Goal: Information Seeking & Learning: Learn about a topic

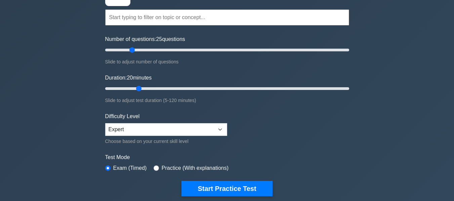
scroll to position [67, 0]
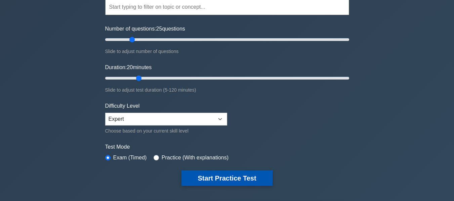
click at [200, 174] on button "Start Practice Test" at bounding box center [226, 178] width 91 height 15
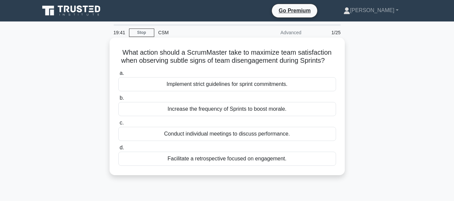
click at [217, 161] on div "Facilitate a retrospective focused on engagement." at bounding box center [227, 159] width 218 height 14
click at [118, 150] on input "d. Facilitate a retrospective focused on engagement." at bounding box center [118, 148] width 0 height 4
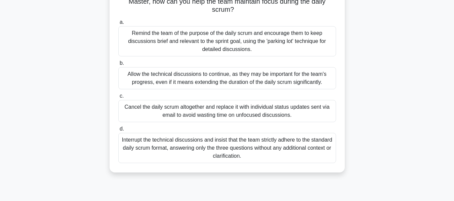
scroll to position [34, 0]
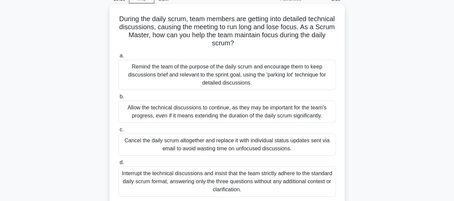
click at [186, 63] on div "Remind the team of the purpose of the daily scrum and encourage them to keep di…" at bounding box center [227, 75] width 218 height 30
click at [118, 58] on input "a. Remind the team of the purpose of the daily scrum and encourage them to keep…" at bounding box center [118, 56] width 0 height 4
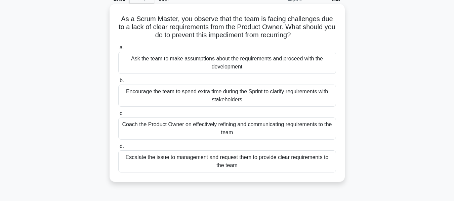
click at [223, 127] on div "Coach the Product Owner on effectively refining and communicating requirements …" at bounding box center [227, 129] width 218 height 22
click at [118, 116] on input "c. Coach the Product Owner on effectively refining and communicating requiremen…" at bounding box center [118, 114] width 0 height 4
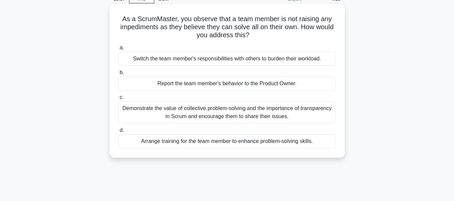
click at [246, 113] on div "Demonstrate the value of collective problem-solving and the importance of trans…" at bounding box center [227, 112] width 218 height 22
click at [118, 100] on input "c. Demonstrate the value of collective problem-solving and the importance of tr…" at bounding box center [118, 97] width 0 height 4
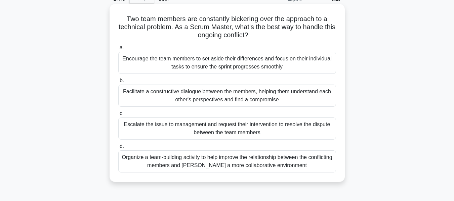
click at [239, 165] on div "Organize a team-building activity to help improve the relationship between the …" at bounding box center [227, 162] width 218 height 22
click at [118, 149] on input "d. Organize a team-building activity to help improve the relationship between t…" at bounding box center [118, 146] width 0 height 4
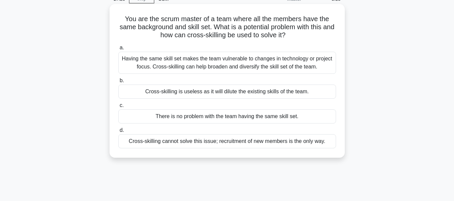
click at [222, 67] on div "Having the same skill set makes the team vulnerable to changes in technology or…" at bounding box center [227, 63] width 218 height 22
click at [118, 50] on input "a. Having the same skill set makes the team vulnerable to changes in technology…" at bounding box center [118, 48] width 0 height 4
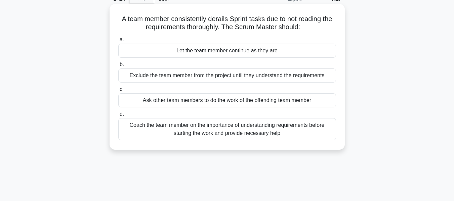
click at [238, 128] on div "Coach the team member on the importance of understanding requirements before st…" at bounding box center [227, 129] width 218 height 22
click at [118, 117] on input "d. Coach the team member on the importance of understanding requirements before…" at bounding box center [118, 114] width 0 height 4
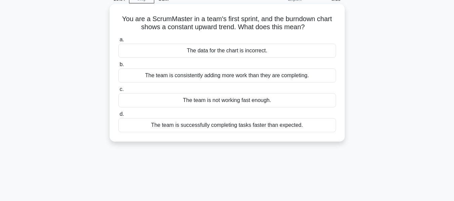
click at [229, 78] on div "The team is consistently adding more work than they are completing." at bounding box center [227, 76] width 218 height 14
click at [118, 67] on input "b. The team is consistently adding more work than they are completing." at bounding box center [118, 64] width 0 height 4
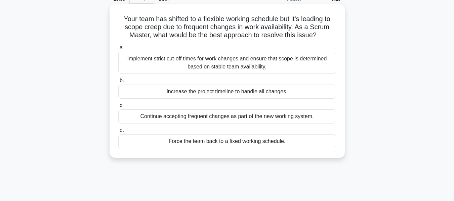
click at [214, 67] on div "Implement strict cut-off times for work changes and ensure that scope is determ…" at bounding box center [227, 63] width 218 height 22
click at [118, 50] on input "a. Implement strict cut-off times for work changes and ensure that scope is det…" at bounding box center [118, 48] width 0 height 4
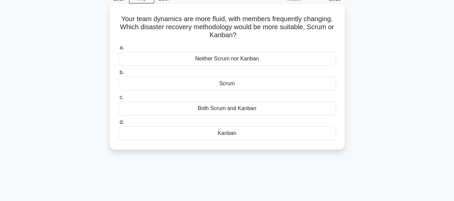
click at [227, 133] on div "Kanban" at bounding box center [227, 133] width 218 height 14
click at [118, 125] on input "d. [GEOGRAPHIC_DATA]" at bounding box center [118, 122] width 0 height 4
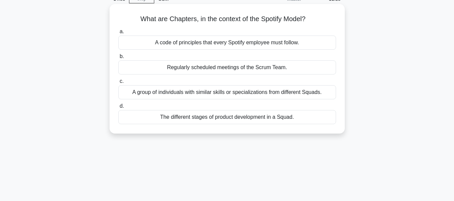
click at [236, 94] on div "A group of individuals with similar skills or specializations from different Sq…" at bounding box center [227, 92] width 218 height 14
click at [118, 84] on input "c. A group of individuals with similar skills or specializations from different…" at bounding box center [118, 81] width 0 height 4
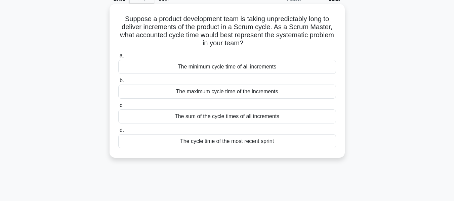
click at [219, 92] on div "The maximum cycle time of the increments" at bounding box center [227, 92] width 218 height 14
click at [118, 83] on input "b. The maximum cycle time of the increments" at bounding box center [118, 81] width 0 height 4
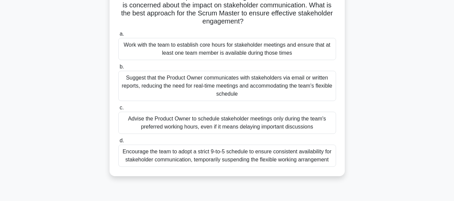
scroll to position [67, 0]
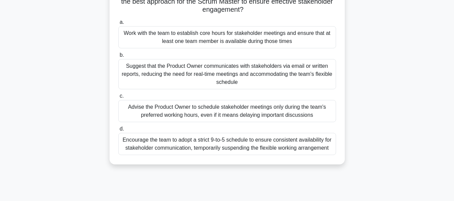
click at [200, 41] on div "Work with the team to establish core hours for stakeholder meetings and ensure …" at bounding box center [227, 37] width 218 height 22
click at [118, 25] on input "a. Work with the team to establish core hours for stakeholder meetings and ensu…" at bounding box center [118, 22] width 0 height 4
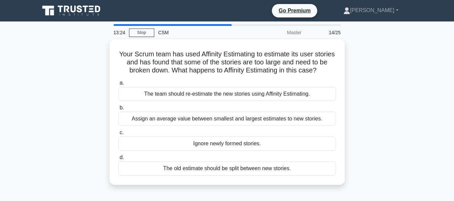
scroll to position [34, 0]
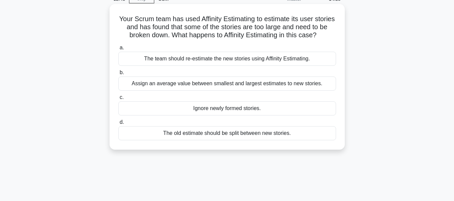
click at [263, 58] on div "The team should re-estimate the new stories using Affinity Estimating." at bounding box center [227, 59] width 218 height 14
click at [118, 50] on input "a. The team should re-estimate the new stories using Affinity Estimating." at bounding box center [118, 48] width 0 height 4
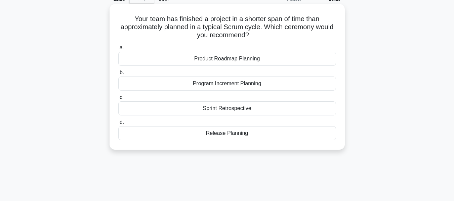
click at [237, 134] on div "Release Planning" at bounding box center [227, 133] width 218 height 14
click at [118, 125] on input "d. Release Planning" at bounding box center [118, 122] width 0 height 4
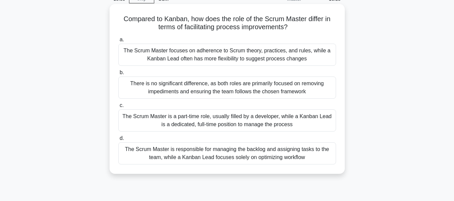
click at [176, 55] on div "The Scrum Master focuses on adherence to Scrum theory, practices, and rules, wh…" at bounding box center [227, 55] width 218 height 22
click at [118, 42] on input "a. The Scrum Master focuses on adherence to Scrum theory, practices, and rules,…" at bounding box center [118, 40] width 0 height 4
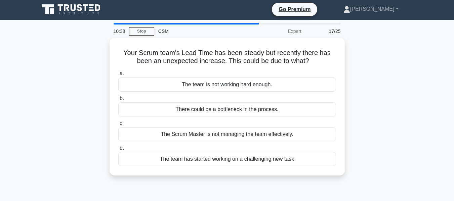
scroll to position [0, 0]
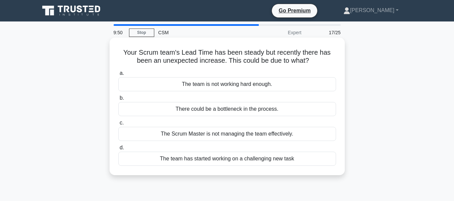
click at [226, 161] on div "The team has started working on a challenging new task" at bounding box center [227, 159] width 218 height 14
click at [118, 150] on input "d. The team has started working on a challenging new task" at bounding box center [118, 148] width 0 height 4
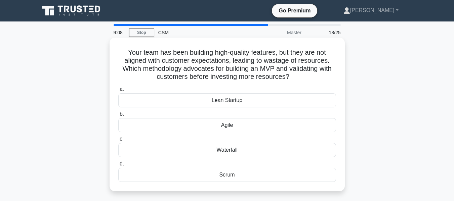
click at [237, 101] on div "Lean Startup" at bounding box center [227, 100] width 218 height 14
click at [118, 92] on input "a. Lean Startup" at bounding box center [118, 89] width 0 height 4
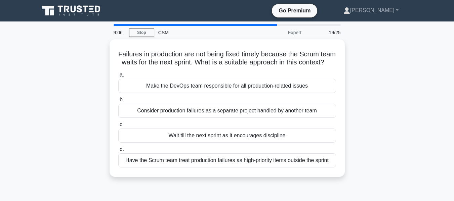
scroll to position [34, 0]
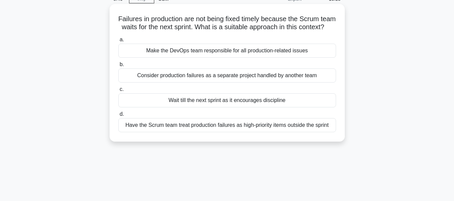
click at [239, 132] on div "Have the Scrum team treat production failures as high-priority items outside th…" at bounding box center [227, 125] width 218 height 14
click at [118, 117] on input "d. Have the Scrum team treat production failures as high-priority items outside…" at bounding box center [118, 114] width 0 height 4
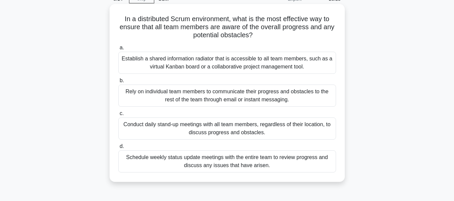
click at [228, 61] on div "Establish a shared information radiator that is accessible to all team members,…" at bounding box center [227, 63] width 218 height 22
click at [118, 50] on input "a. Establish a shared information radiator that is accessible to all team membe…" at bounding box center [118, 48] width 0 height 4
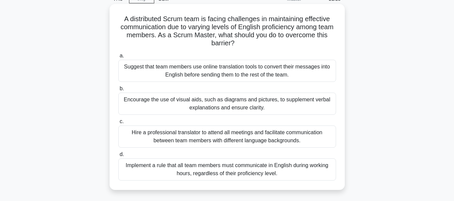
click at [245, 105] on div "Encourage the use of visual aids, such as diagrams and pictures, to supplement …" at bounding box center [227, 104] width 218 height 22
click at [118, 91] on input "b. Encourage the use of visual aids, such as diagrams and pictures, to suppleme…" at bounding box center [118, 89] width 0 height 4
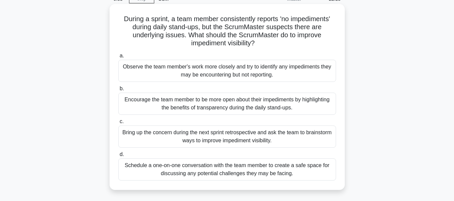
click at [228, 138] on div "Bring up the concern during the next sprint retrospective and ask the team to b…" at bounding box center [227, 137] width 218 height 22
click at [240, 143] on div "Bring up the concern during the next sprint retrospective and ask the team to b…" at bounding box center [227, 137] width 218 height 22
click at [118, 124] on input "c. Bring up the concern during the next sprint retrospective and ask the team t…" at bounding box center [118, 122] width 0 height 4
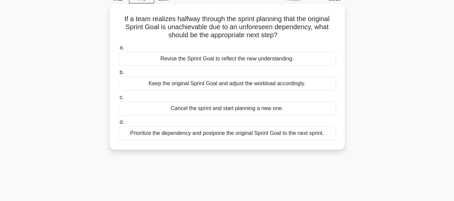
click at [229, 61] on div "Revise the Sprint Goal to reflect the new understanding." at bounding box center [227, 59] width 218 height 14
click at [118, 50] on input "a. Revise the Sprint Goal to reflect the new understanding." at bounding box center [118, 48] width 0 height 4
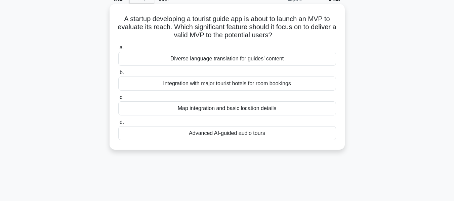
click at [228, 111] on div "Map integration and basic location details" at bounding box center [227, 108] width 218 height 14
click at [118, 100] on input "c. Map integration and basic location details" at bounding box center [118, 97] width 0 height 4
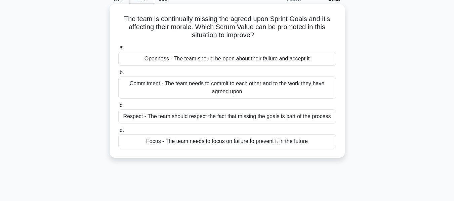
click at [262, 118] on div "Respect - The team should respect the fact that missing the goals is part of th…" at bounding box center [227, 117] width 218 height 14
click at [118, 108] on input "c. Respect - The team should respect the fact that missing the goals is part of…" at bounding box center [118, 105] width 0 height 4
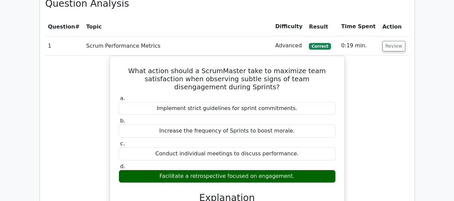
scroll to position [638, 0]
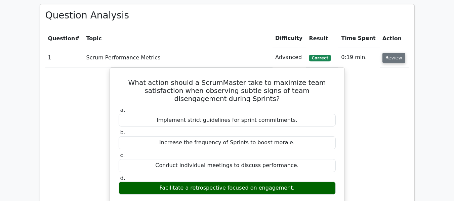
click at [394, 53] on button "Review" at bounding box center [393, 58] width 23 height 10
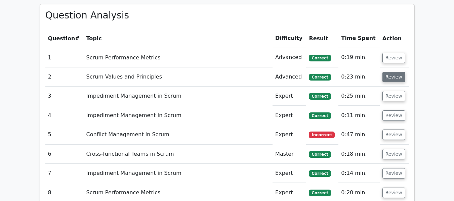
click at [394, 72] on button "Review" at bounding box center [393, 77] width 23 height 10
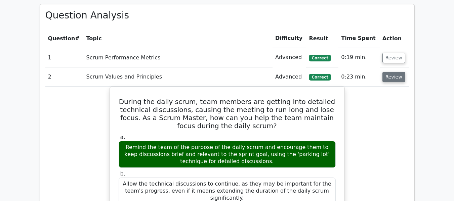
click at [399, 72] on button "Review" at bounding box center [393, 77] width 23 height 10
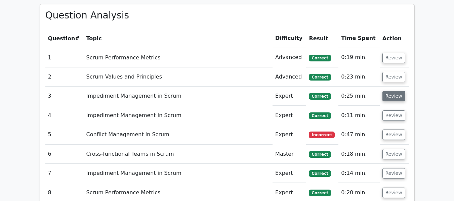
click at [390, 91] on button "Review" at bounding box center [393, 96] width 23 height 10
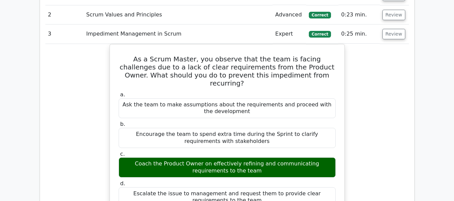
scroll to position [706, 0]
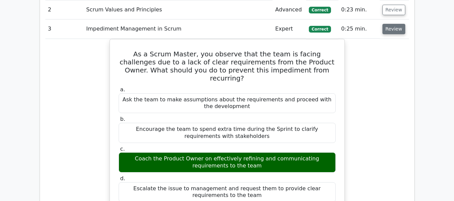
click at [393, 24] on button "Review" at bounding box center [393, 29] width 23 height 10
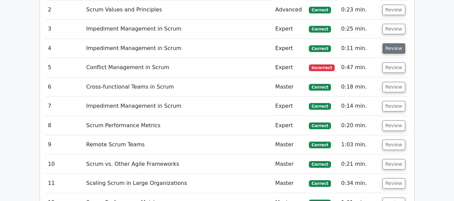
click at [393, 43] on button "Review" at bounding box center [393, 48] width 23 height 10
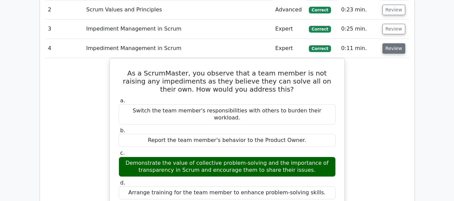
click at [393, 43] on button "Review" at bounding box center [393, 48] width 23 height 10
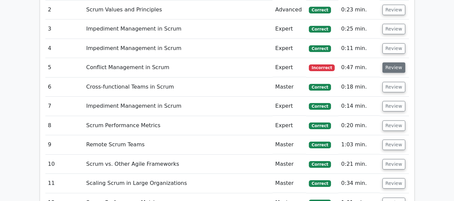
click at [390, 62] on button "Review" at bounding box center [393, 67] width 23 height 10
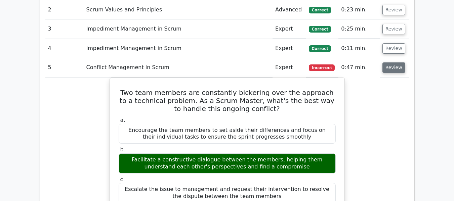
click at [384, 62] on button "Review" at bounding box center [393, 67] width 23 height 10
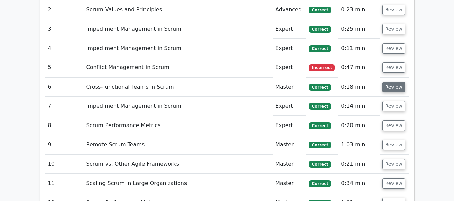
click at [387, 82] on button "Review" at bounding box center [393, 87] width 23 height 10
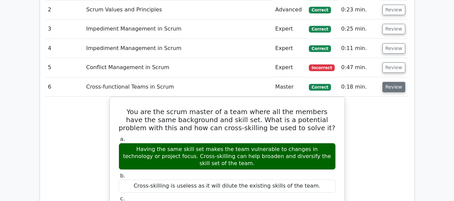
click at [388, 82] on button "Review" at bounding box center [393, 87] width 23 height 10
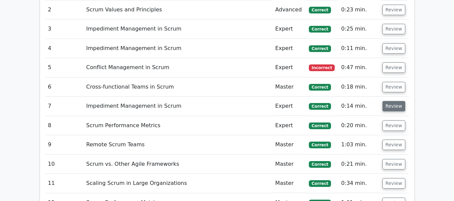
click at [393, 101] on button "Review" at bounding box center [393, 106] width 23 height 10
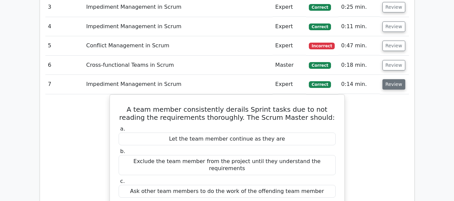
scroll to position [739, 0]
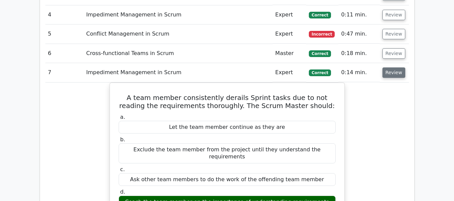
click at [392, 68] on button "Review" at bounding box center [393, 73] width 23 height 10
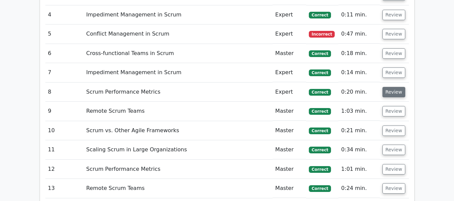
click at [388, 87] on button "Review" at bounding box center [393, 92] width 23 height 10
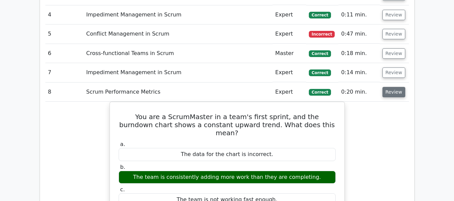
click at [388, 87] on button "Review" at bounding box center [393, 92] width 23 height 10
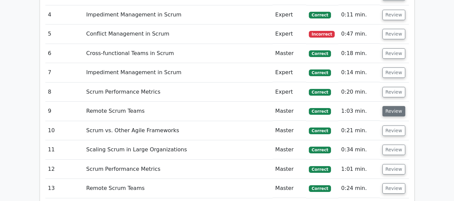
click at [389, 106] on button "Review" at bounding box center [393, 111] width 23 height 10
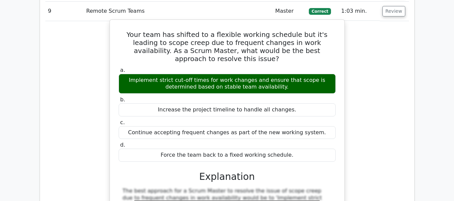
scroll to position [806, 0]
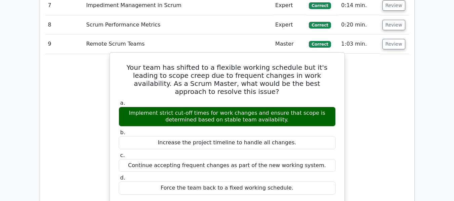
drag, startPoint x: 120, startPoint y: 51, endPoint x: 296, endPoint y: 161, distance: 207.3
click at [296, 161] on div "Your team has shifted to a flexible working schedule but it's leading to scope …" at bounding box center [227, 199] width 229 height 288
copy div "Your team has shifted to a flexible working schedule but it's leading to scope …"
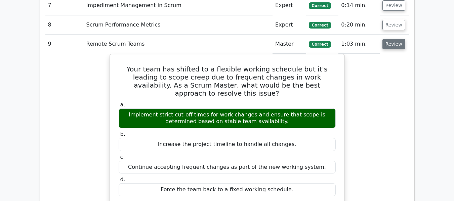
click at [389, 39] on button "Review" at bounding box center [393, 44] width 23 height 10
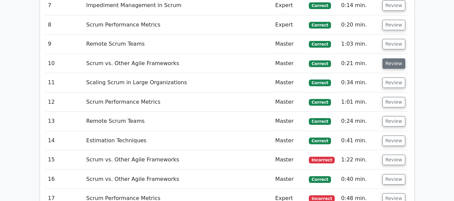
click at [387, 58] on button "Review" at bounding box center [393, 63] width 23 height 10
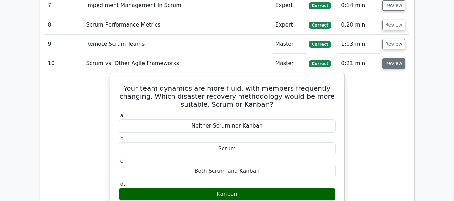
click at [387, 58] on button "Review" at bounding box center [393, 63] width 23 height 10
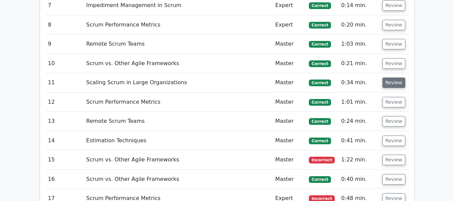
click at [393, 78] on button "Review" at bounding box center [393, 83] width 23 height 10
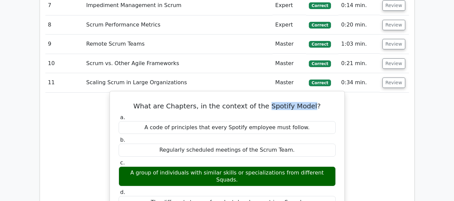
drag, startPoint x: 265, startPoint y: 91, endPoint x: 309, endPoint y: 92, distance: 43.4
click at [309, 102] on h5 "What are Chapters, in the context of the Spotify Model?" at bounding box center [227, 106] width 218 height 8
copy h5 "Spotify Model"
click at [335, 137] on label "b. Regularly scheduled meetings of the Scrum Team." at bounding box center [227, 147] width 217 height 20
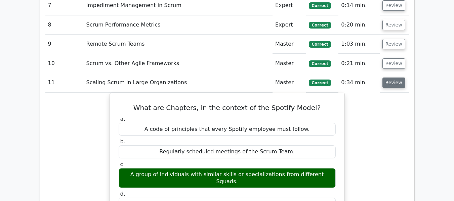
click at [389, 78] on button "Review" at bounding box center [393, 83] width 23 height 10
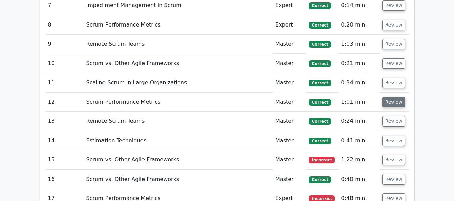
click at [387, 97] on button "Review" at bounding box center [393, 102] width 23 height 10
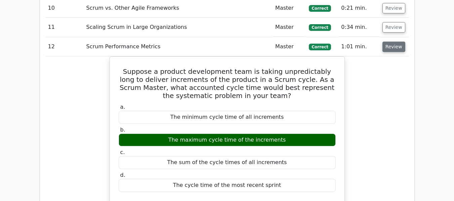
scroll to position [874, 0]
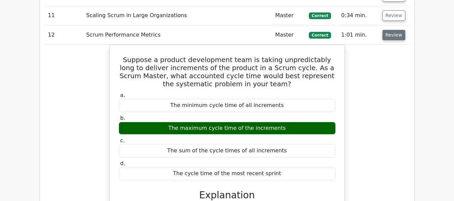
click at [388, 30] on button "Review" at bounding box center [393, 35] width 23 height 10
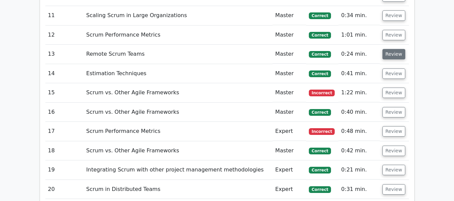
click at [388, 49] on button "Review" at bounding box center [393, 54] width 23 height 10
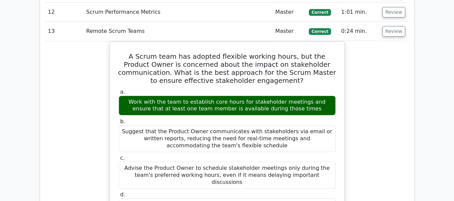
scroll to position [907, 0]
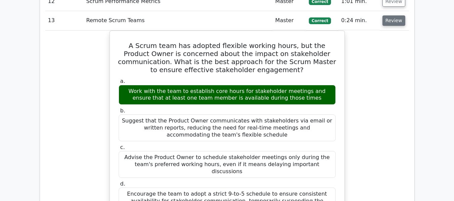
click at [389, 15] on button "Review" at bounding box center [393, 20] width 23 height 10
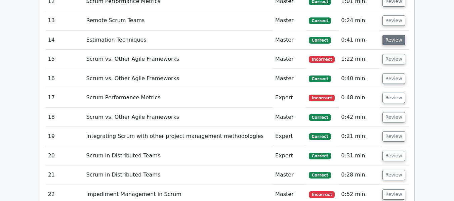
click at [393, 35] on button "Review" at bounding box center [393, 40] width 23 height 10
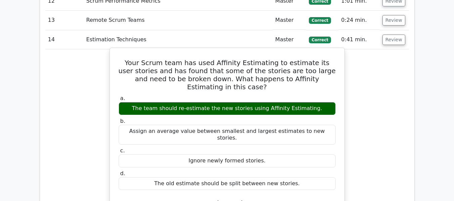
scroll to position [840, 0]
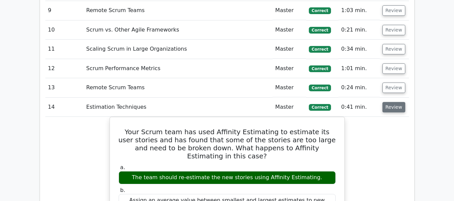
click at [387, 102] on button "Review" at bounding box center [393, 107] width 23 height 10
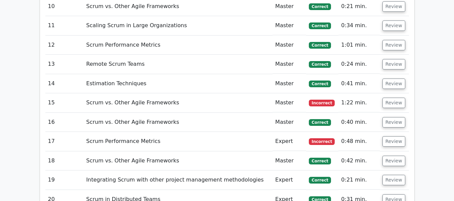
scroll to position [874, 0]
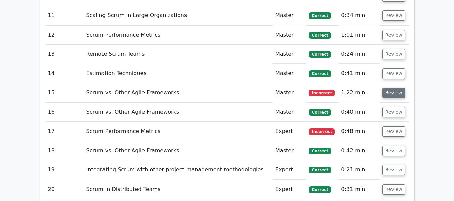
click at [394, 88] on button "Review" at bounding box center [393, 93] width 23 height 10
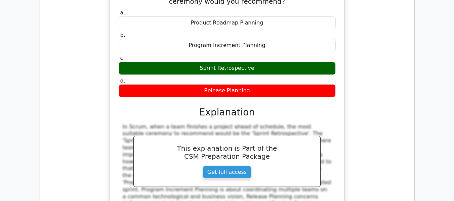
scroll to position [941, 0]
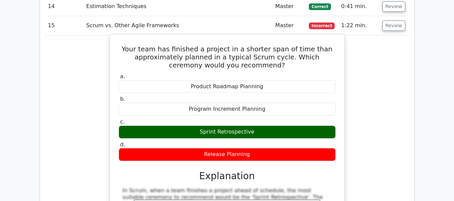
drag, startPoint x: 133, startPoint y: 31, endPoint x: 305, endPoint y: 134, distance: 200.2
click at [305, 134] on div "Your team has finished a project in a shorter span of time than approximately p…" at bounding box center [227, 170] width 229 height 266
copy div "Your team has finished a project in a shorter span of time than approximately p…"
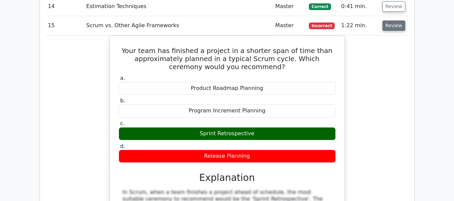
click at [383, 20] on button "Review" at bounding box center [393, 25] width 23 height 10
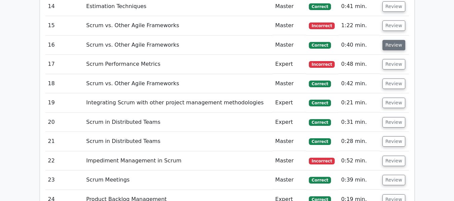
click at [387, 40] on button "Review" at bounding box center [393, 45] width 23 height 10
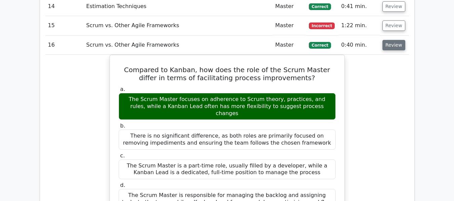
click at [389, 40] on button "Review" at bounding box center [393, 45] width 23 height 10
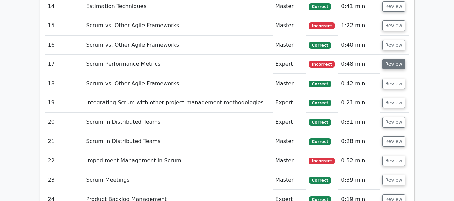
click at [391, 59] on button "Review" at bounding box center [393, 64] width 23 height 10
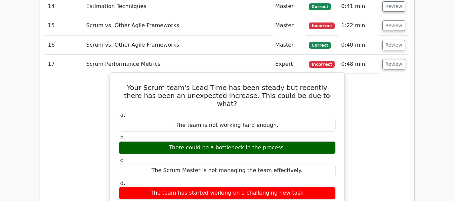
drag, startPoint x: 123, startPoint y: 71, endPoint x: 295, endPoint y: 172, distance: 199.4
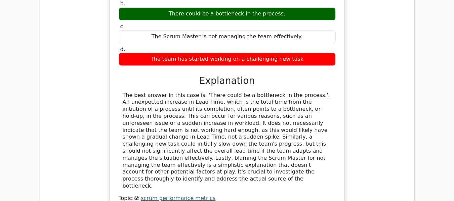
scroll to position [1075, 0]
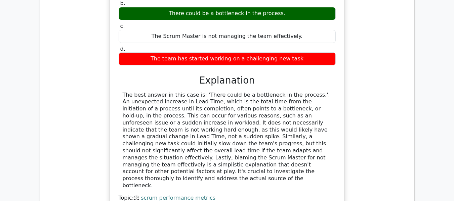
click at [306, 195] on div "Topic: scrum performance metrics" at bounding box center [227, 198] width 217 height 7
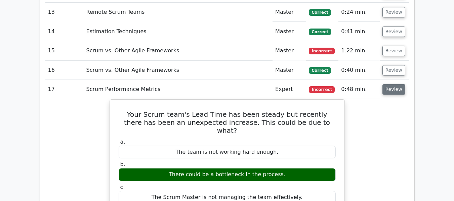
scroll to position [907, 0]
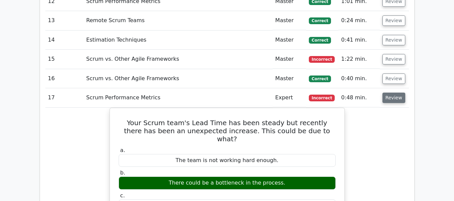
click at [393, 93] on button "Review" at bounding box center [393, 98] width 23 height 10
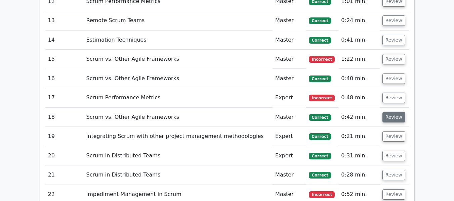
click at [388, 112] on button "Review" at bounding box center [393, 117] width 23 height 10
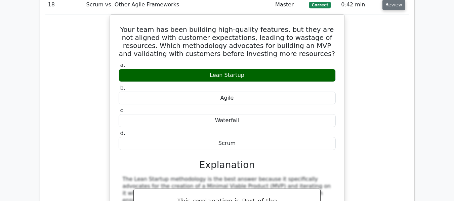
scroll to position [1008, 0]
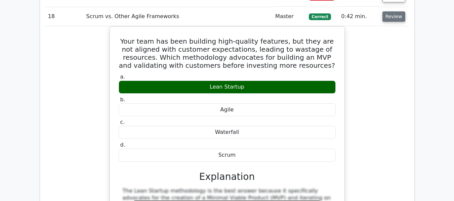
click at [393, 11] on button "Review" at bounding box center [393, 16] width 23 height 10
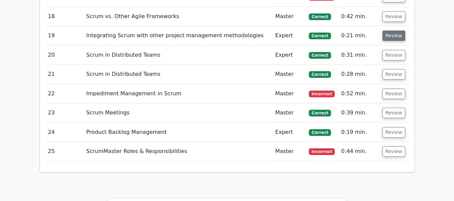
click at [392, 31] on button "Review" at bounding box center [393, 36] width 23 height 10
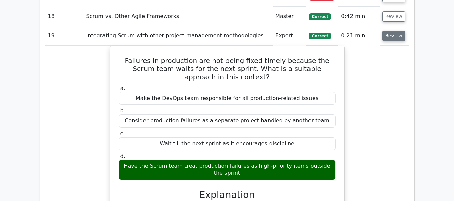
click at [392, 31] on button "Review" at bounding box center [393, 36] width 23 height 10
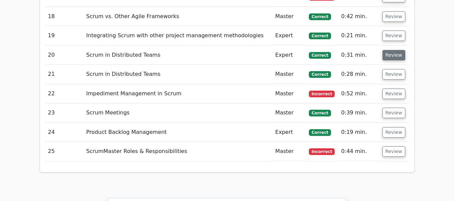
click at [391, 50] on button "Review" at bounding box center [393, 55] width 23 height 10
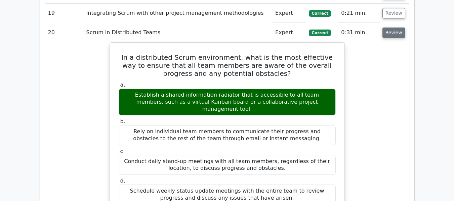
scroll to position [1042, 0]
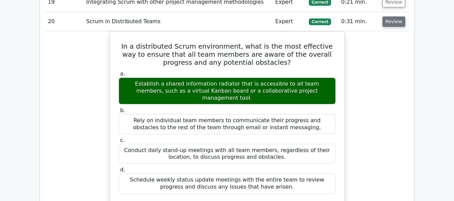
click at [388, 16] on button "Review" at bounding box center [393, 21] width 23 height 10
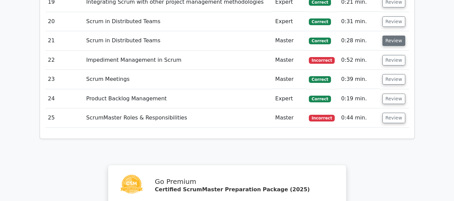
click at [387, 36] on button "Review" at bounding box center [393, 41] width 23 height 10
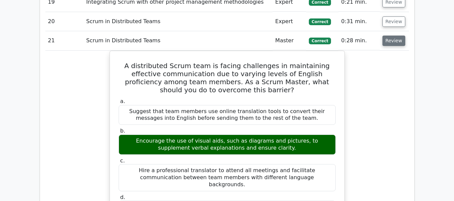
click at [385, 36] on button "Review" at bounding box center [393, 41] width 23 height 10
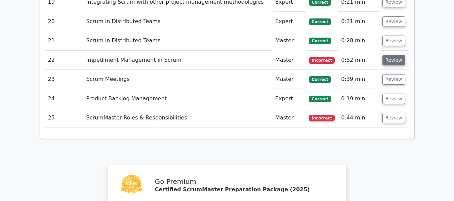
click at [386, 55] on button "Review" at bounding box center [393, 60] width 23 height 10
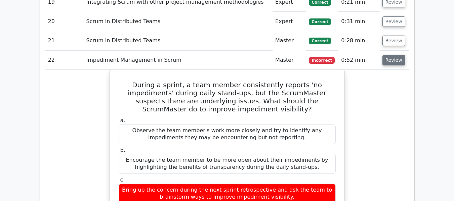
scroll to position [1075, 0]
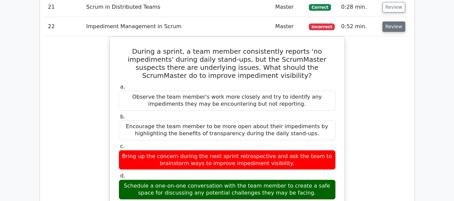
click at [391, 22] on button "Review" at bounding box center [393, 27] width 23 height 10
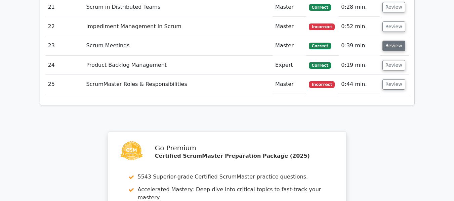
click at [386, 41] on button "Review" at bounding box center [393, 46] width 23 height 10
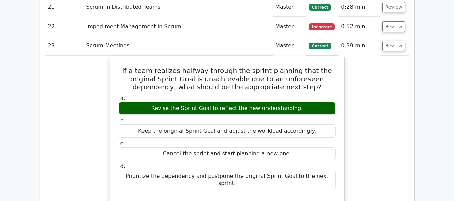
click at [390, 36] on td "Review" at bounding box center [394, 45] width 29 height 19
click at [390, 41] on button "Review" at bounding box center [393, 46] width 23 height 10
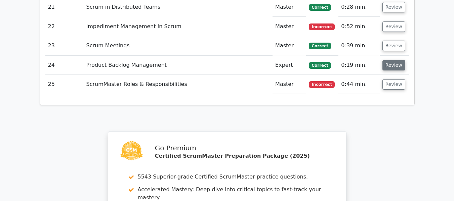
click at [388, 60] on button "Review" at bounding box center [393, 65] width 23 height 10
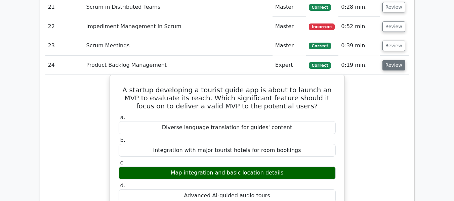
click at [388, 60] on button "Review" at bounding box center [393, 65] width 23 height 10
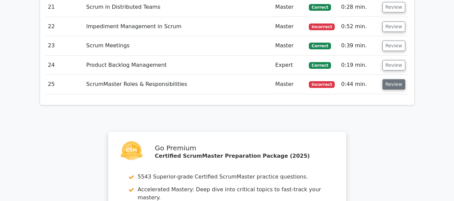
click at [392, 79] on button "Review" at bounding box center [393, 84] width 23 height 10
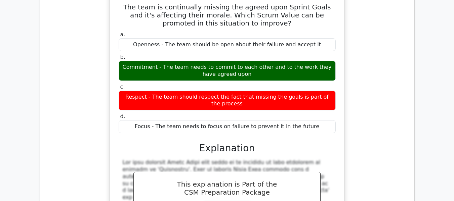
scroll to position [1109, 0]
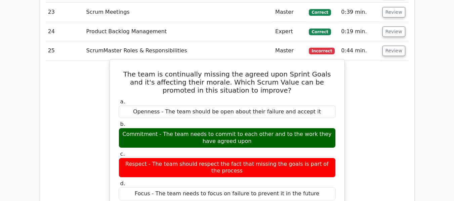
drag, startPoint x: 123, startPoint y: 56, endPoint x: 313, endPoint y: 178, distance: 225.7
copy div "The team is continually missing the agreed upon Sprint Goals and it's affecting…"
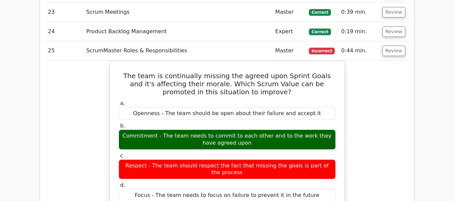
click at [192, 41] on td "ScrumMaster Roles & Responsibilities" at bounding box center [178, 50] width 189 height 19
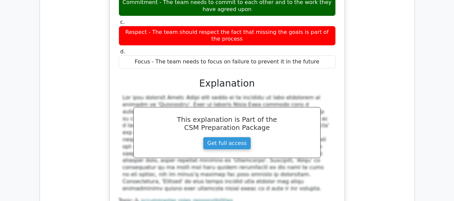
scroll to position [1310, 0]
